Goal: Check status: Check status

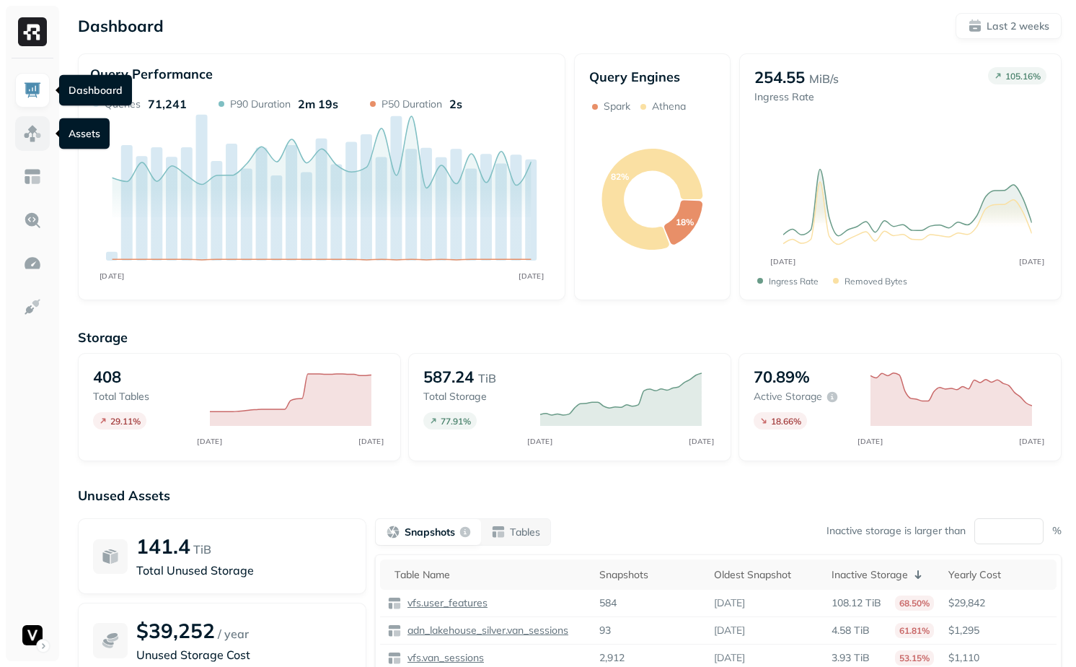
click at [33, 146] on link at bounding box center [32, 133] width 35 height 35
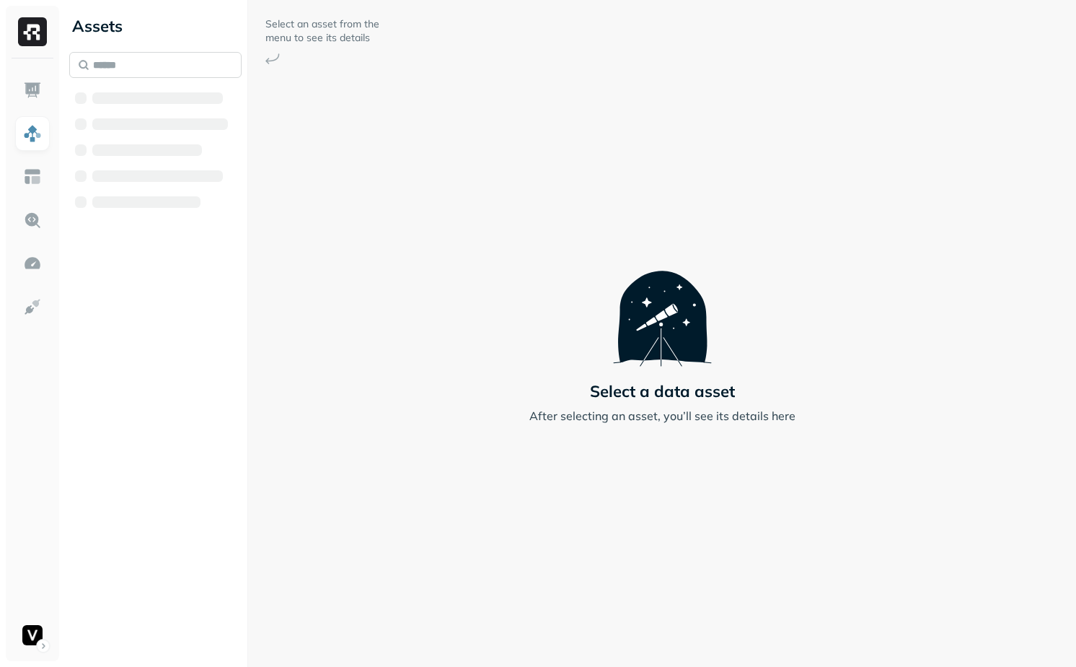
click at [167, 58] on input "text" at bounding box center [155, 65] width 172 height 26
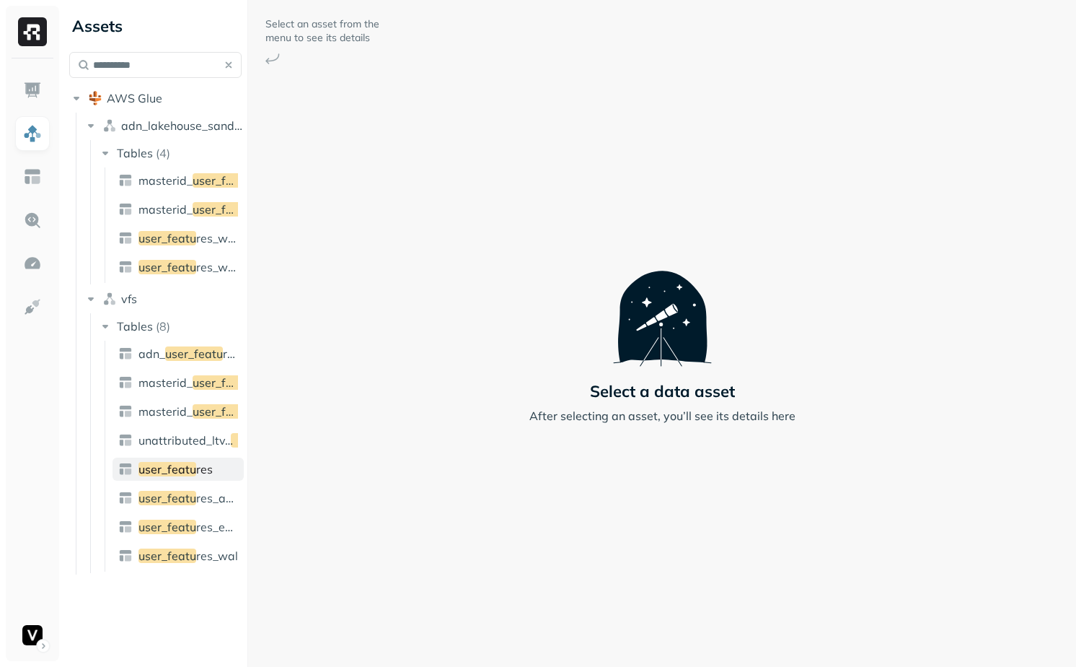
type input "**********"
click at [200, 469] on span "res" at bounding box center [204, 469] width 17 height 14
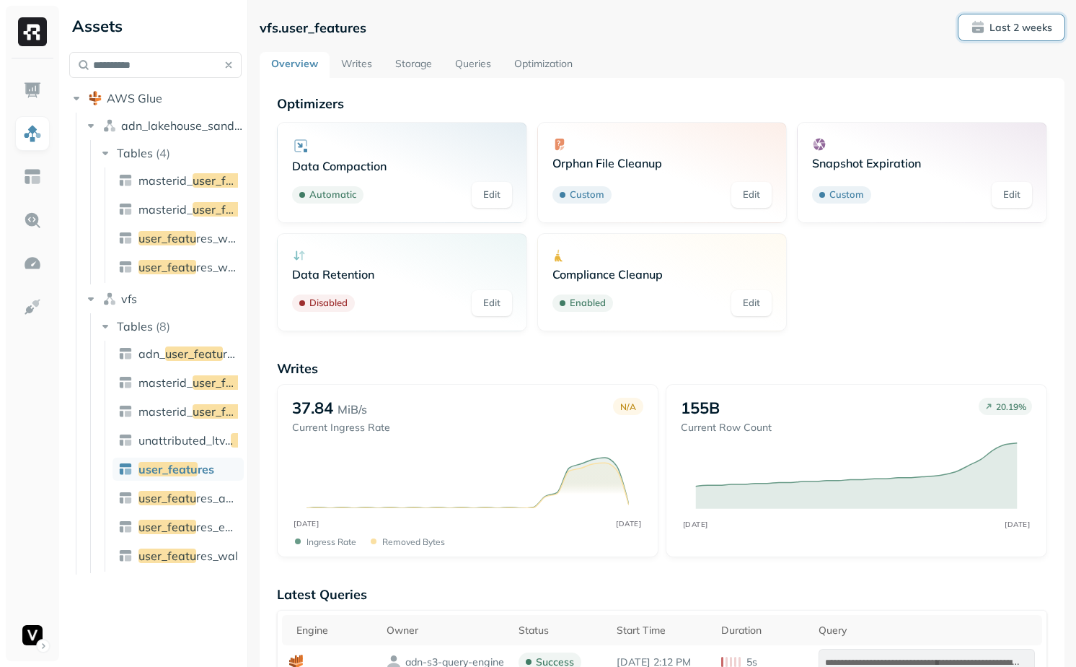
click at [1004, 34] on span "Last 2 weeks" at bounding box center [1012, 27] width 82 height 14
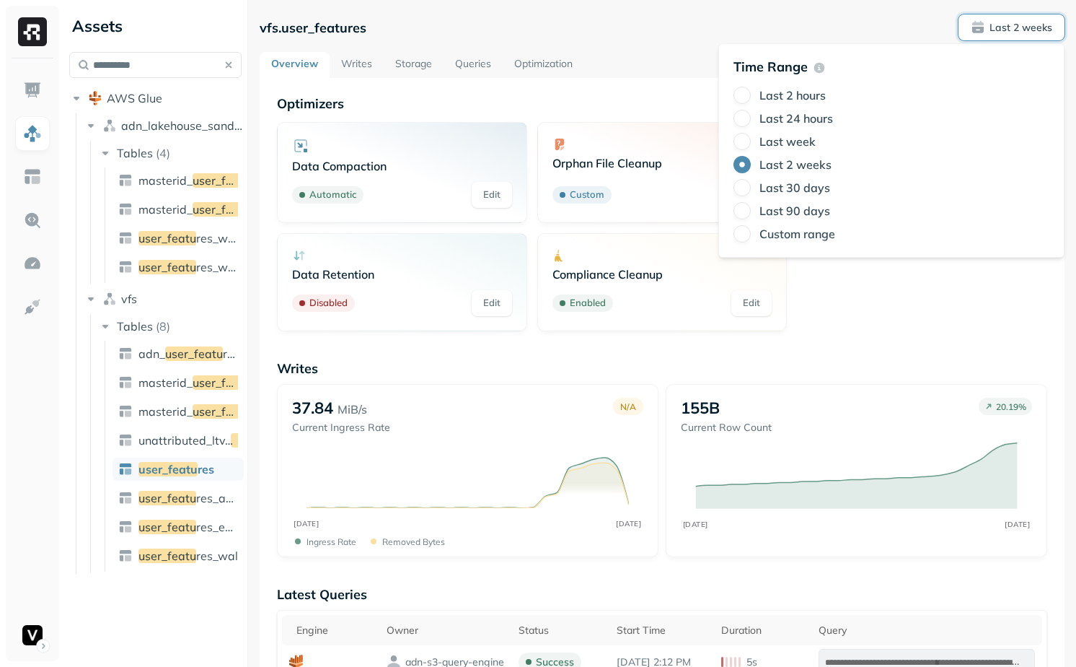
click at [811, 121] on label "Last 24 hours" at bounding box center [797, 118] width 74 height 14
click at [751, 121] on button "Last 24 hours" at bounding box center [742, 118] width 17 height 17
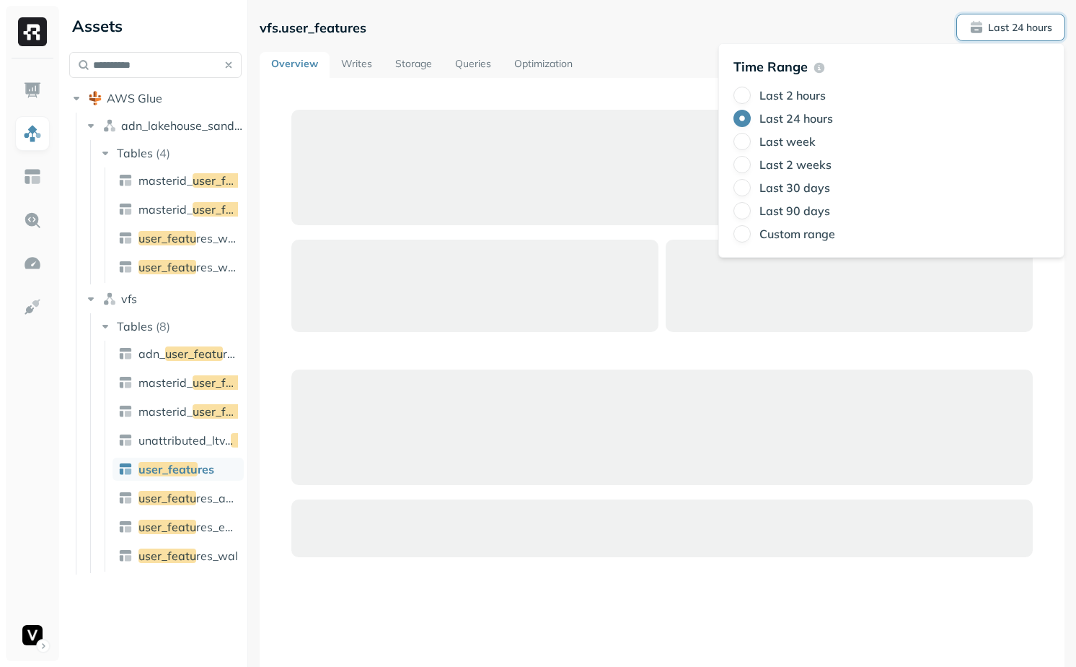
click at [695, 313] on div at bounding box center [849, 285] width 367 height 92
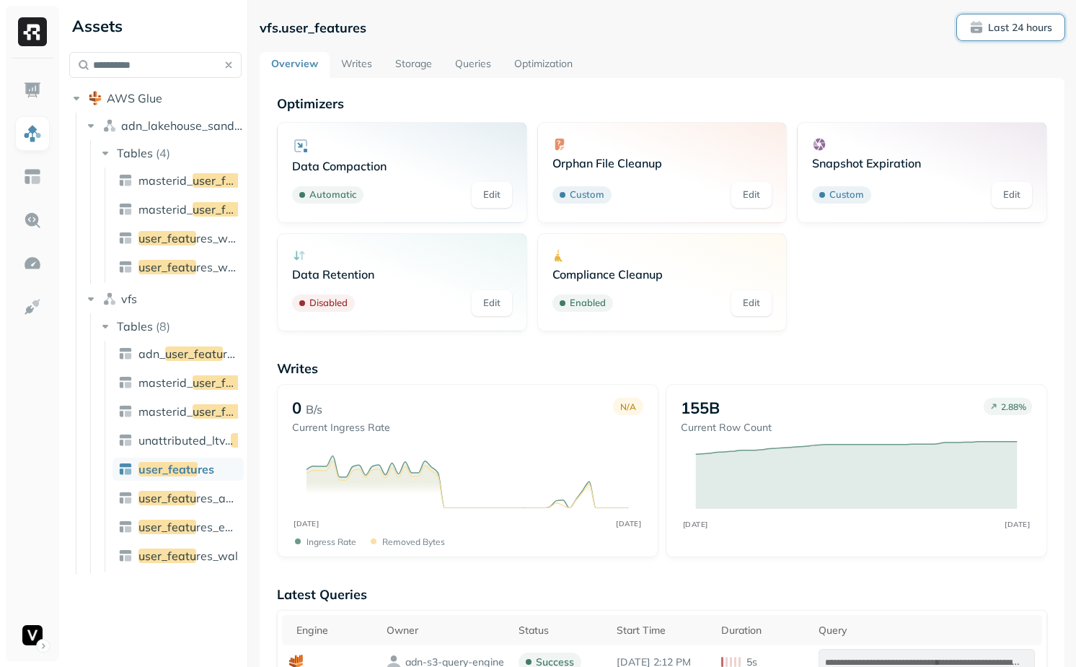
click at [1028, 25] on p "Last 24 hours" at bounding box center [1020, 28] width 64 height 14
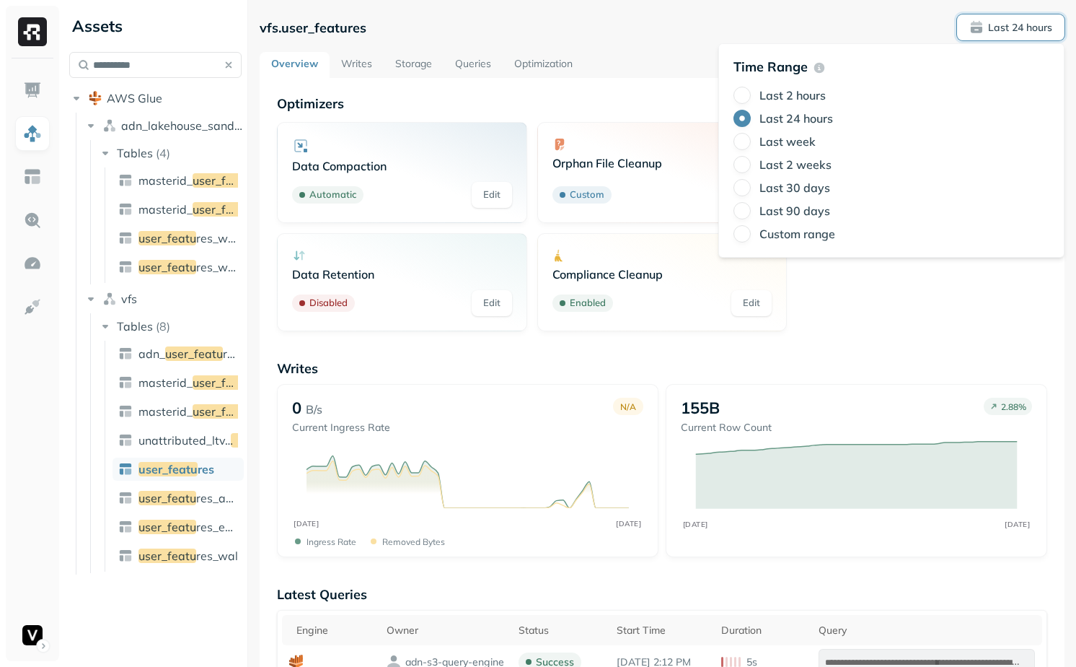
click at [797, 136] on label "Last week" at bounding box center [788, 141] width 56 height 14
click at [751, 136] on button "Last week" at bounding box center [742, 141] width 17 height 17
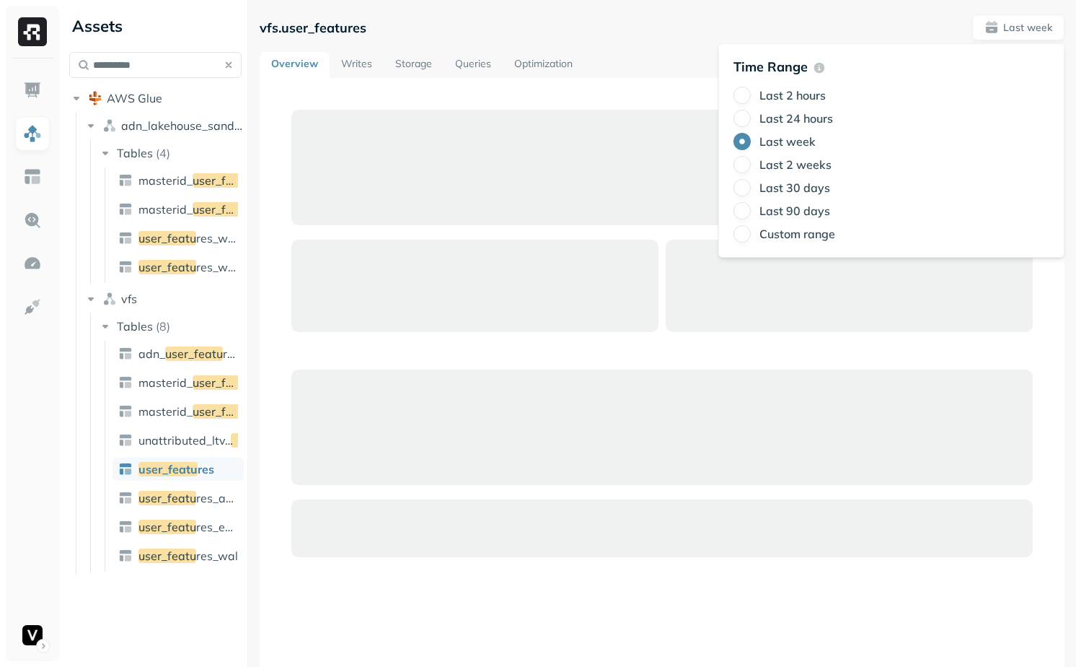
click at [677, 84] on div at bounding box center [662, 428] width 805 height 701
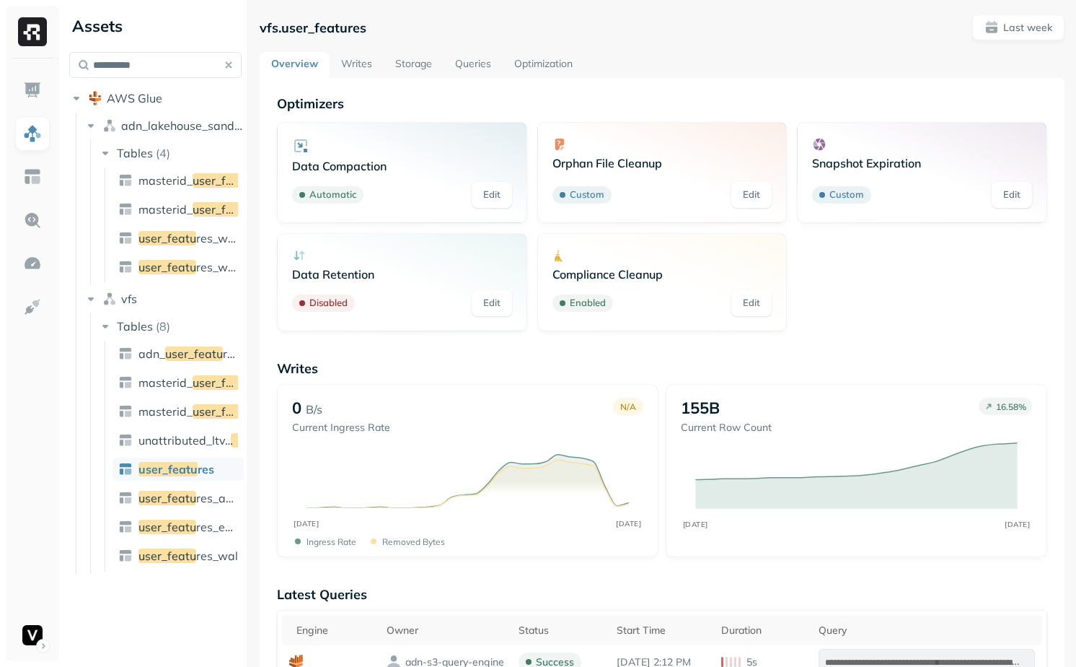
click at [397, 66] on link "Storage" at bounding box center [414, 65] width 60 height 26
